Goal: Find specific page/section: Find specific page/section

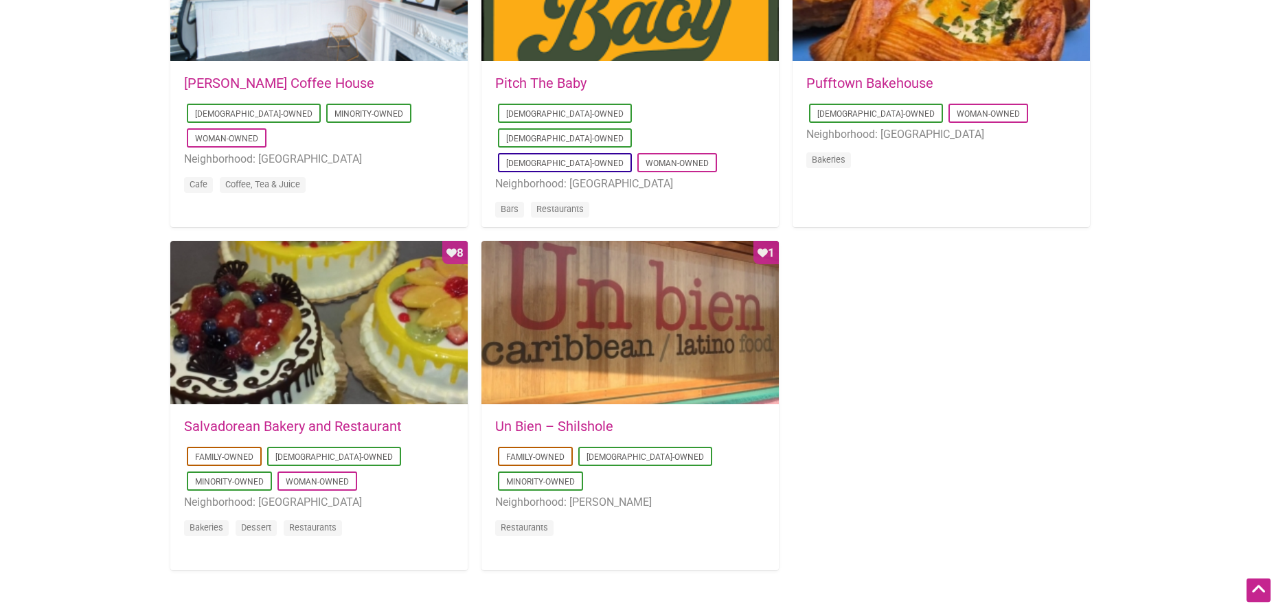
scroll to position [1198, 0]
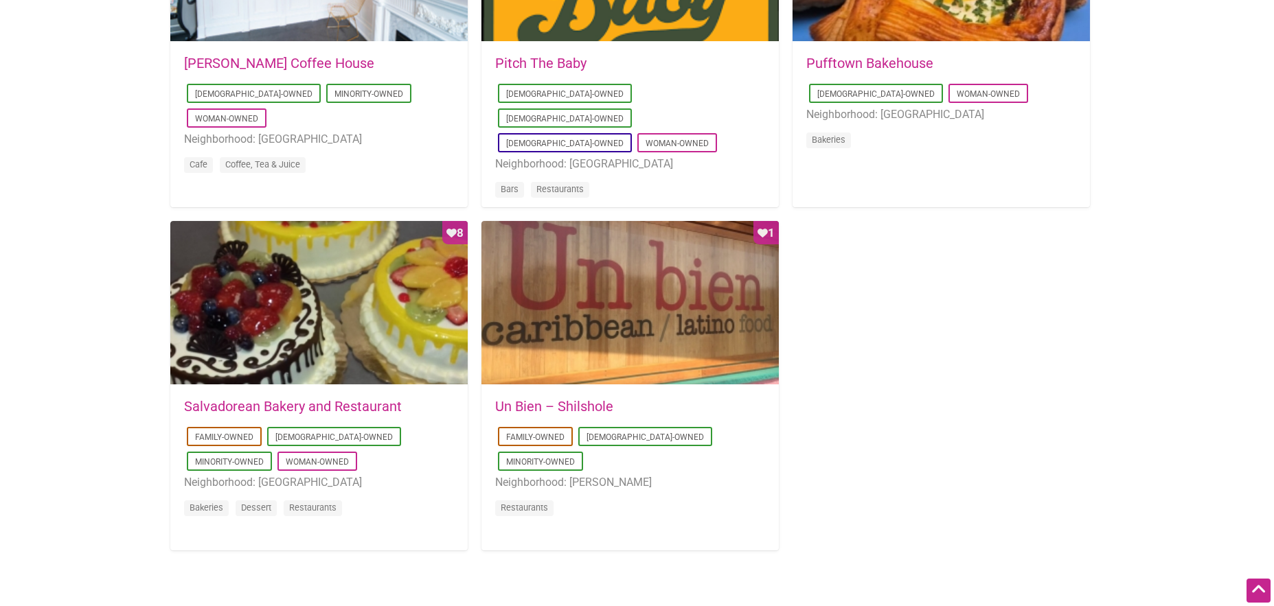
click at [579, 399] on div "2018-02-07 08:32:22 Un Bien – Shilshole Family-Owned Latino-Owned Minority-Owne…" at bounding box center [629, 467] width 297 height 162
click at [579, 404] on link "Un Bien – Shilshole" at bounding box center [554, 406] width 118 height 16
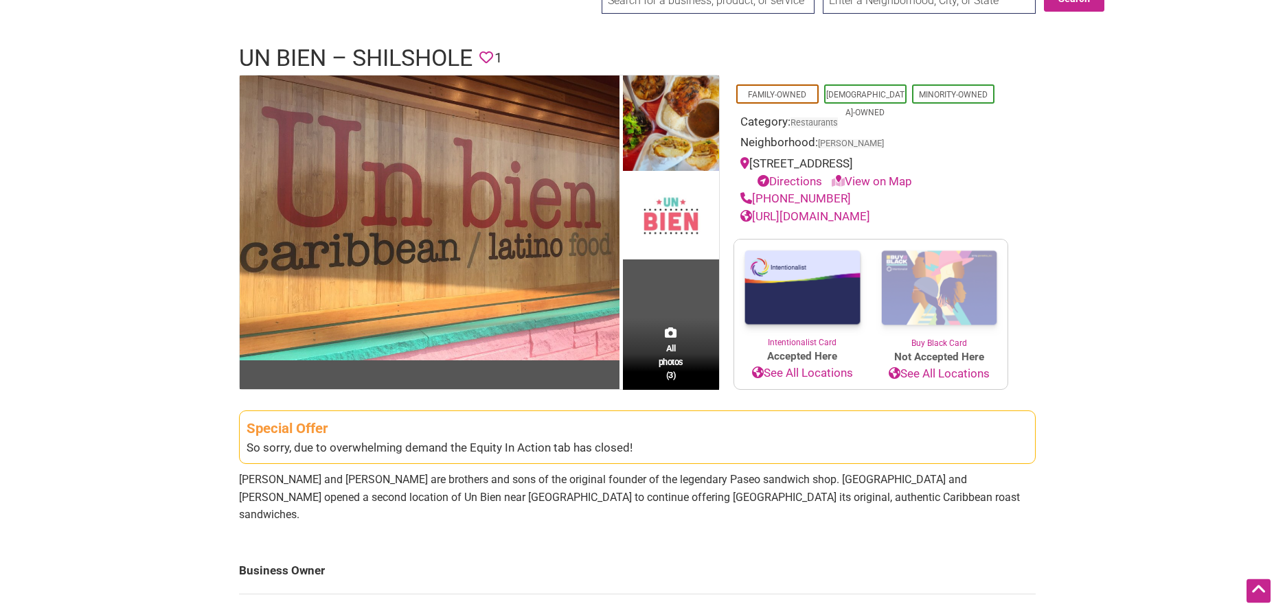
scroll to position [66, 0]
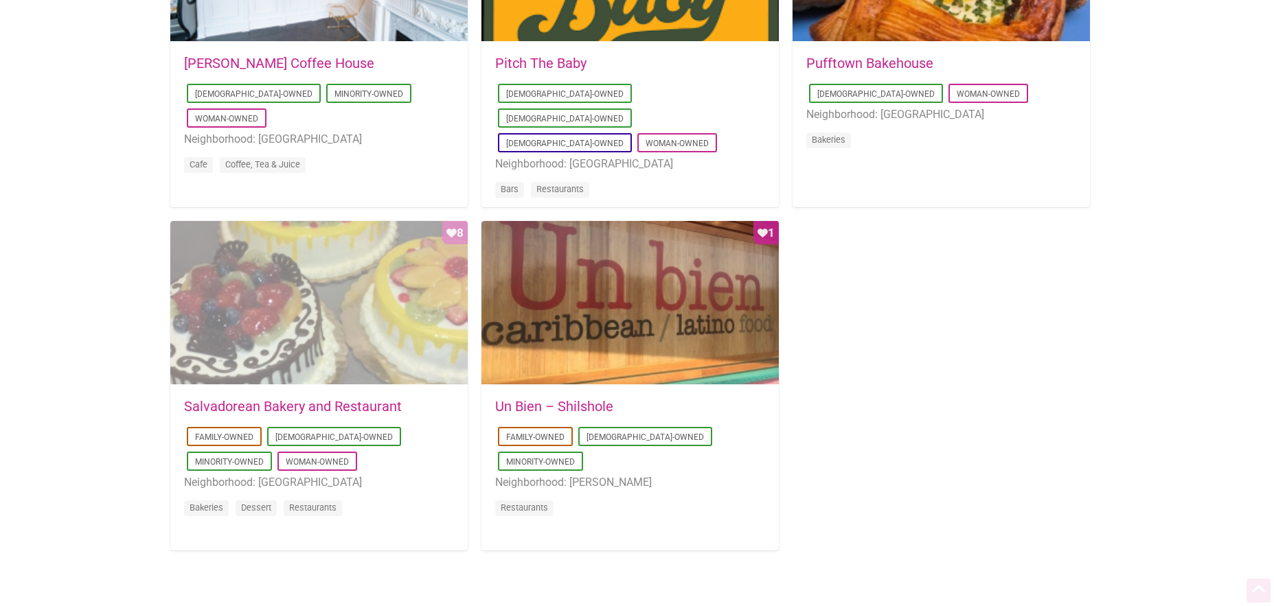
scroll to position [1198, 0]
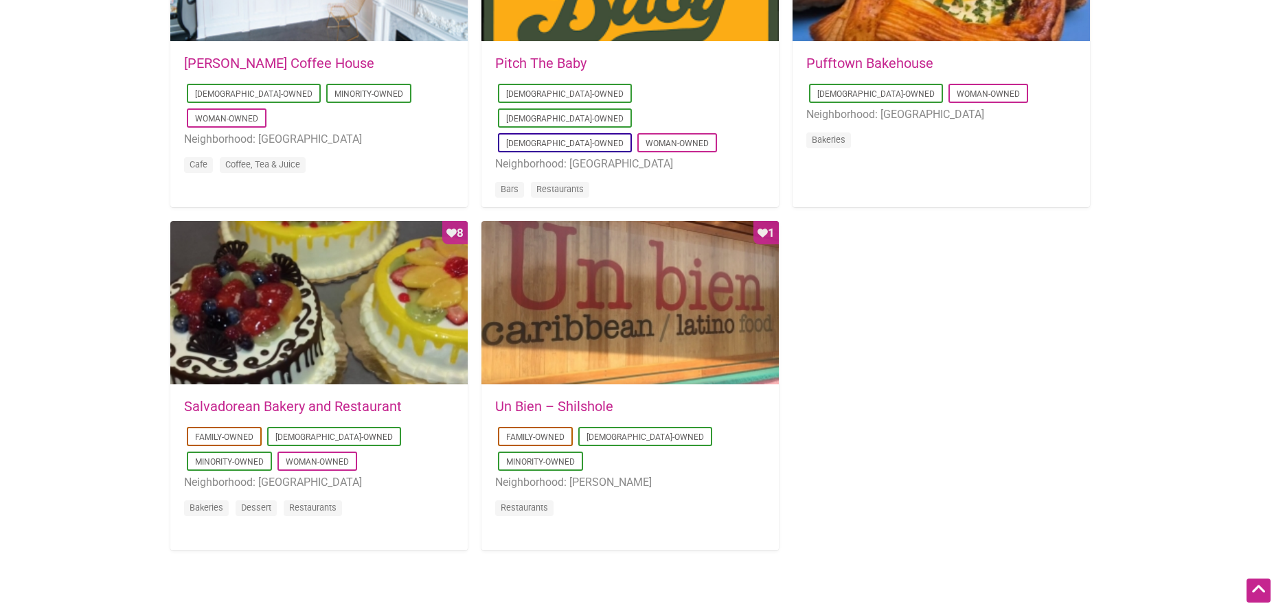
click at [293, 402] on link "Salvadorean Bakery and Restaurant" at bounding box center [293, 406] width 218 height 16
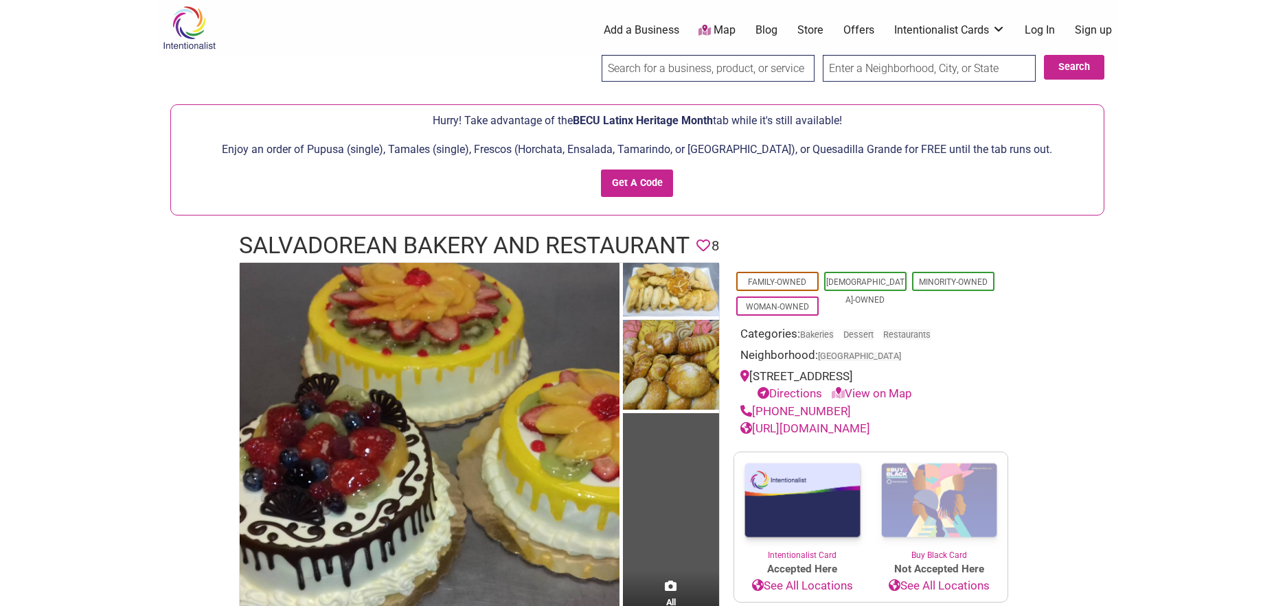
click at [886, 59] on input "text" at bounding box center [929, 68] width 213 height 27
type input "97070"
click at [1053, 60] on button "Search" at bounding box center [1074, 67] width 60 height 25
